Goal: Task Accomplishment & Management: Manage account settings

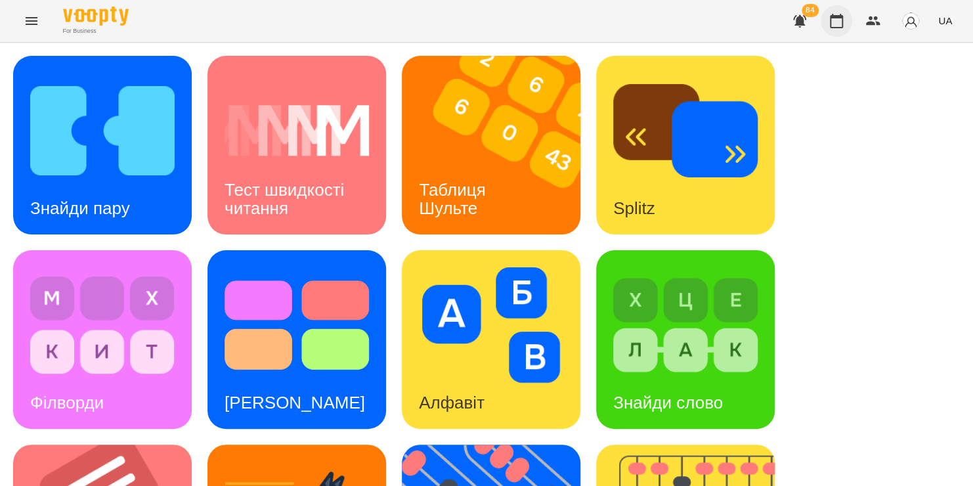
click at [832, 28] on icon "button" at bounding box center [837, 21] width 16 height 16
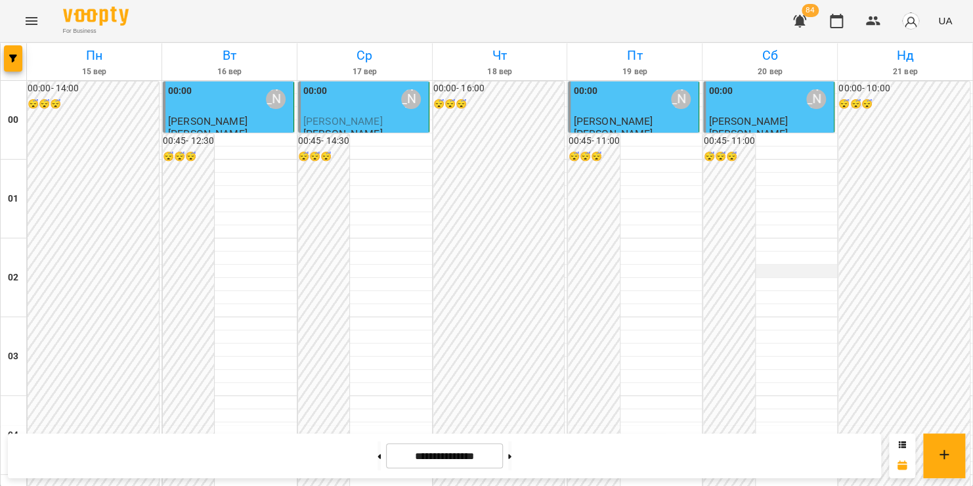
scroll to position [874, 0]
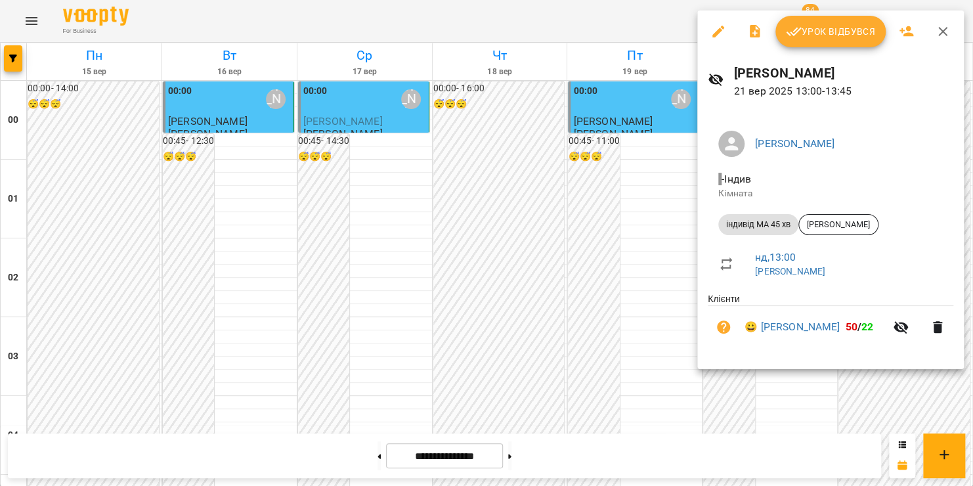
click at [848, 35] on span "Урок відбувся" at bounding box center [830, 32] width 89 height 16
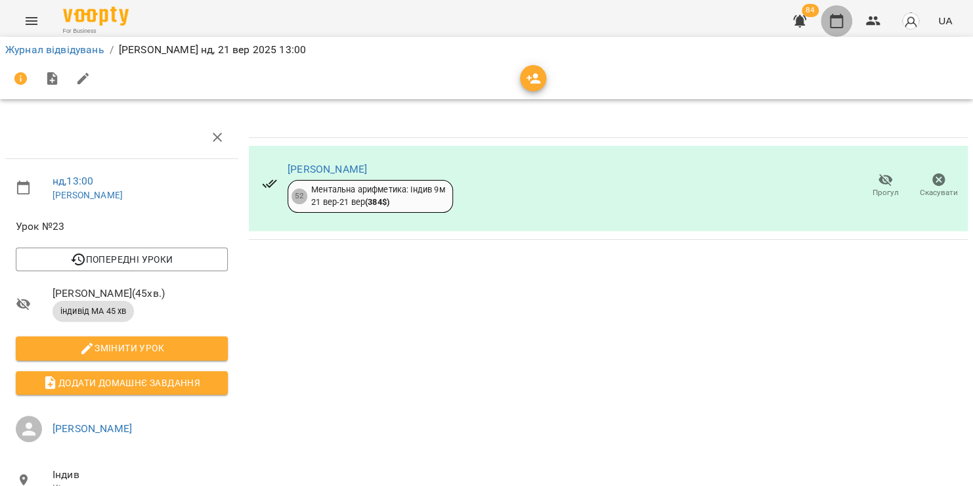
click at [838, 20] on icon "button" at bounding box center [837, 21] width 16 height 16
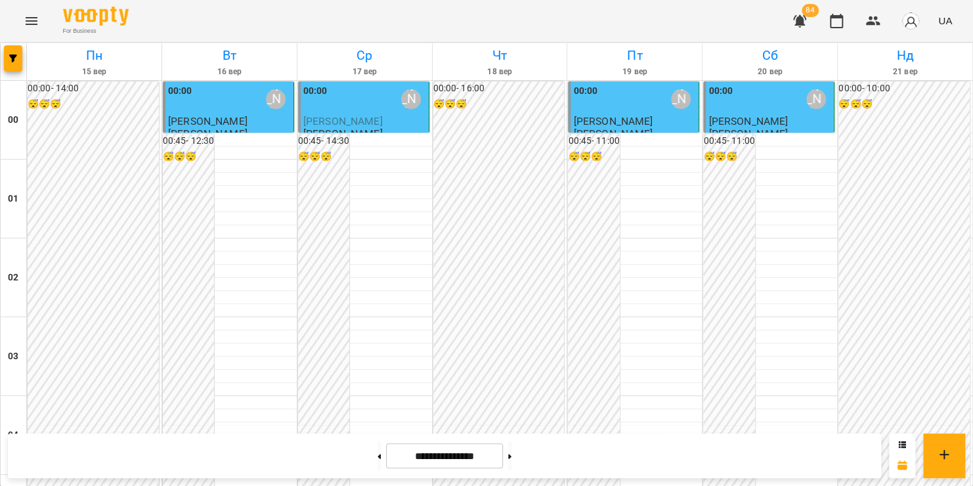
scroll to position [1242, 0]
click at [26, 26] on icon "Menu" at bounding box center [32, 21] width 16 height 16
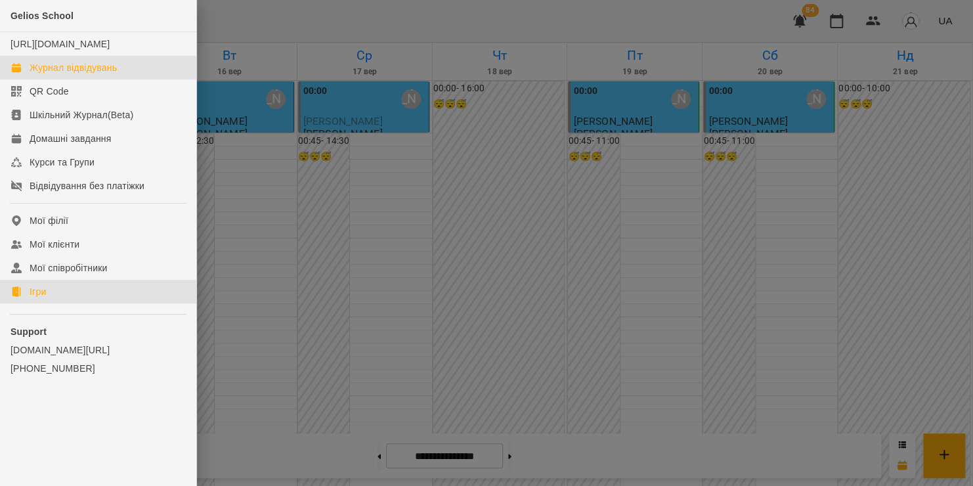
click at [32, 298] on div "Ігри" at bounding box center [38, 291] width 16 height 13
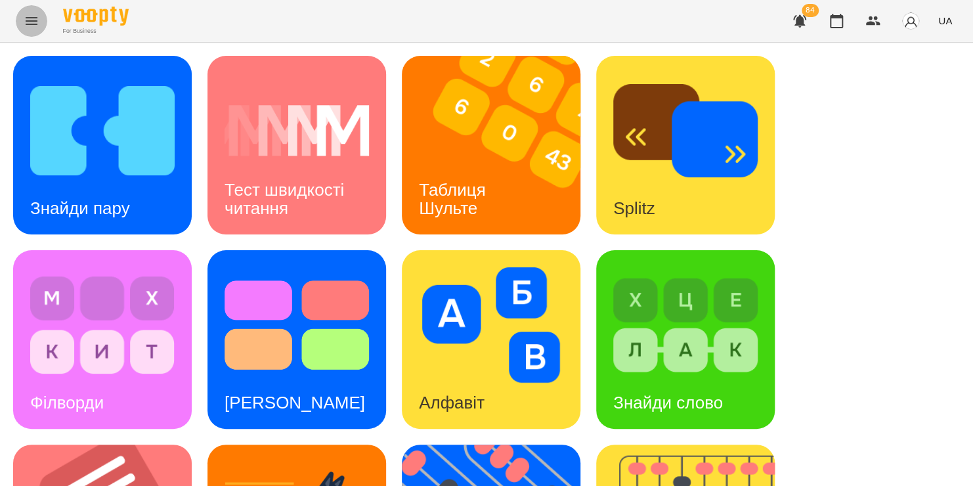
click at [26, 15] on icon "Menu" at bounding box center [32, 21] width 16 height 16
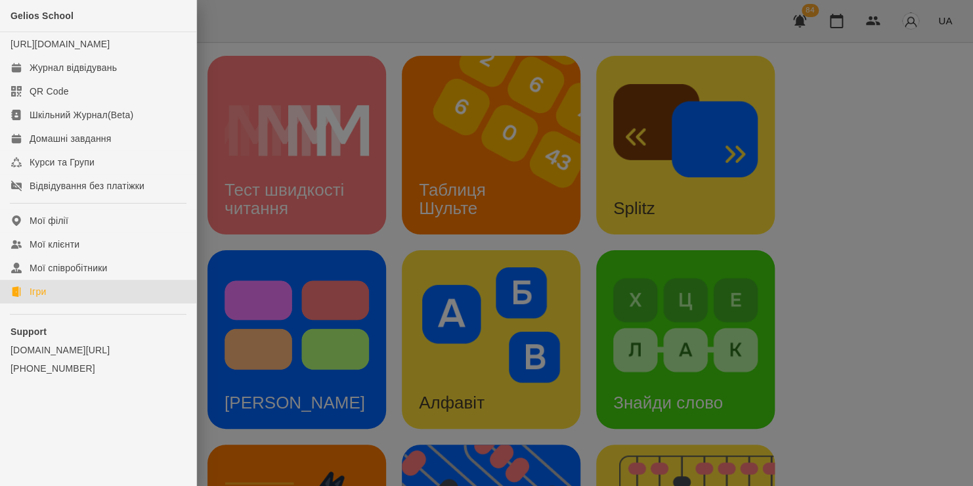
click at [316, 18] on div at bounding box center [486, 243] width 973 height 486
